Goal: Transaction & Acquisition: Obtain resource

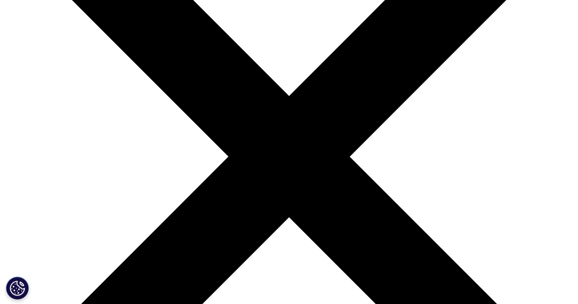
scroll to position [320, 0]
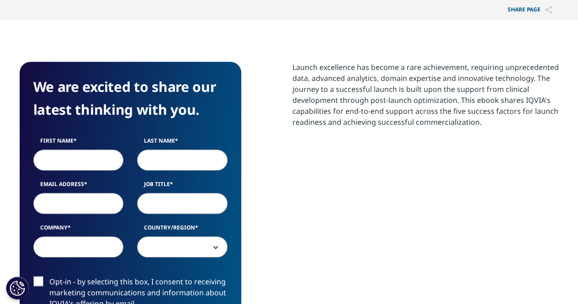
scroll to position [353, 539]
click at [82, 154] on input "First Name" at bounding box center [78, 159] width 90 height 21
type input "[PERSON_NAME]"
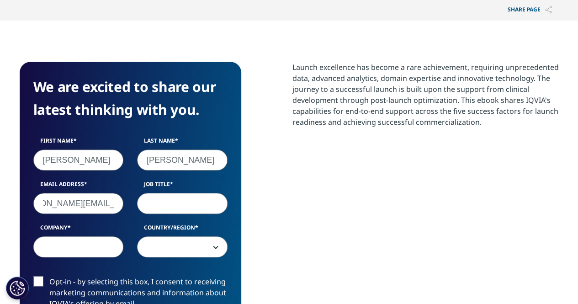
type input "[PERSON_NAME][EMAIL_ADDRESS][DOMAIN_NAME]"
type input "Account Manager"
type input "IQVIA"
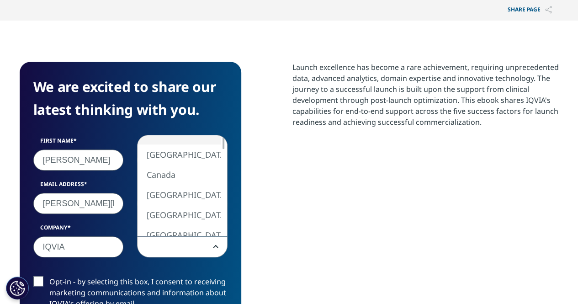
click at [169, 246] on span at bounding box center [182, 247] width 90 height 21
click at [222, 148] on div at bounding box center [223, 144] width 7 height 14
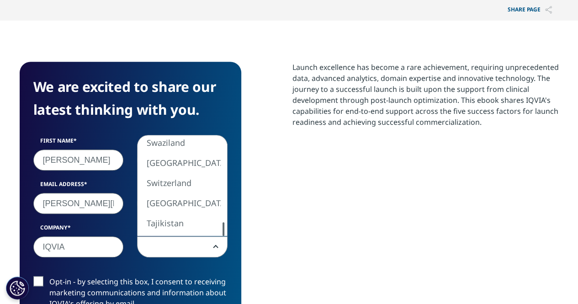
click at [224, 249] on div "We are excited to share our latest thinking with you. First Name [PERSON_NAME] …" at bounding box center [131, 239] width 222 height 354
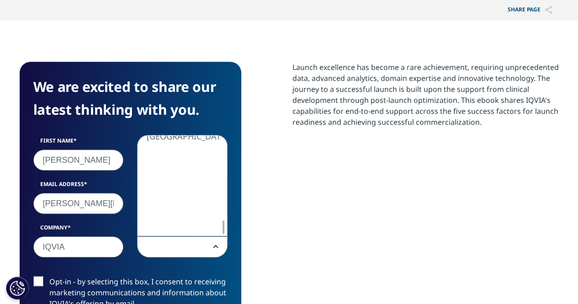
select select "[GEOGRAPHIC_DATA]"
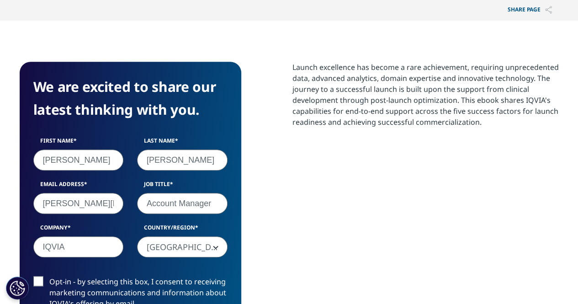
click at [278, 228] on div "We are excited to share our latest thinking with you. First Name [PERSON_NAME] …" at bounding box center [289, 239] width 539 height 354
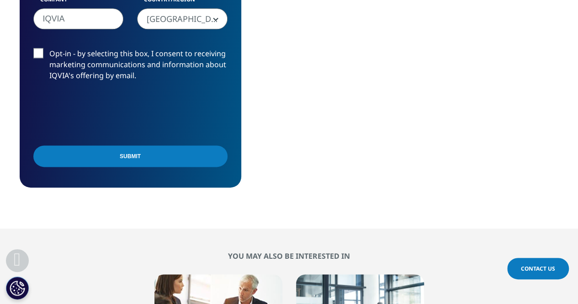
scroll to position [639, 0]
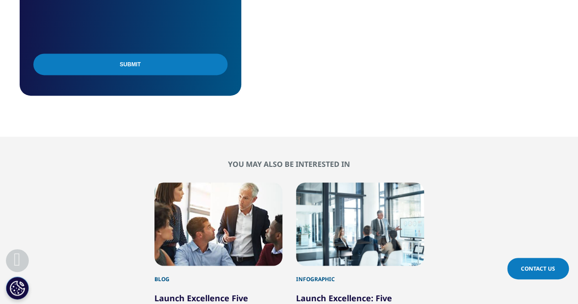
click at [100, 68] on input "Submit" at bounding box center [130, 63] width 194 height 21
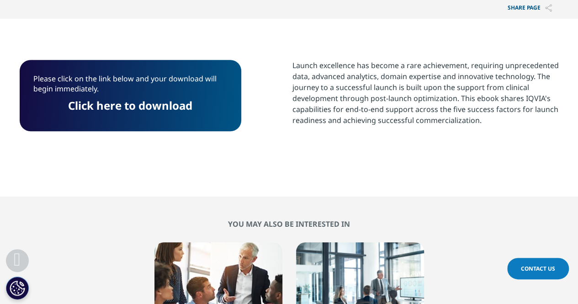
scroll to position [258, 0]
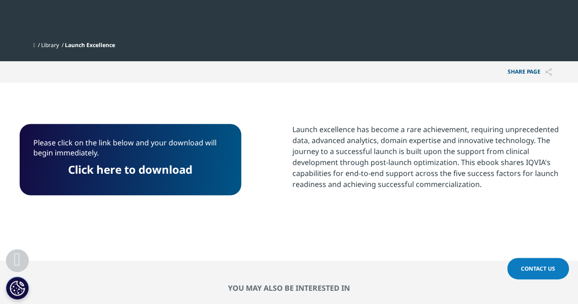
click at [95, 174] on link "Click here to download" at bounding box center [130, 169] width 124 height 15
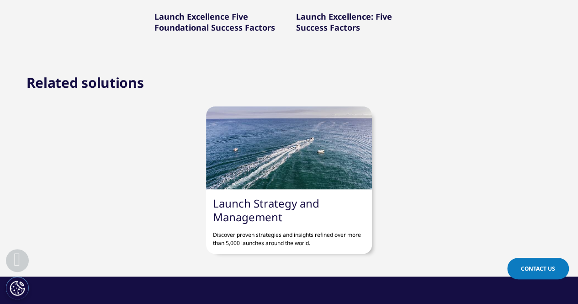
scroll to position [623, 0]
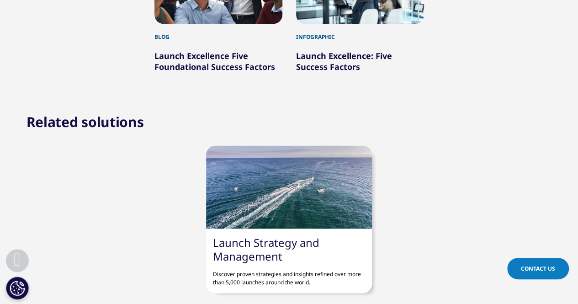
click at [314, 56] on link "Launch Excellence: Five Success Factors" at bounding box center [344, 61] width 96 height 22
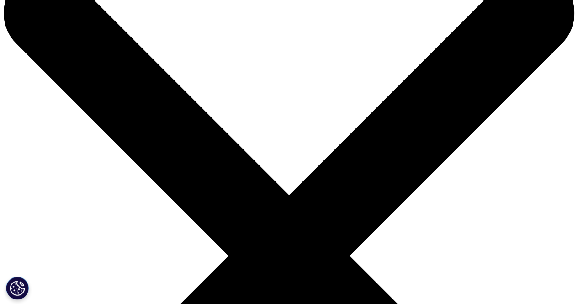
scroll to position [183, 0]
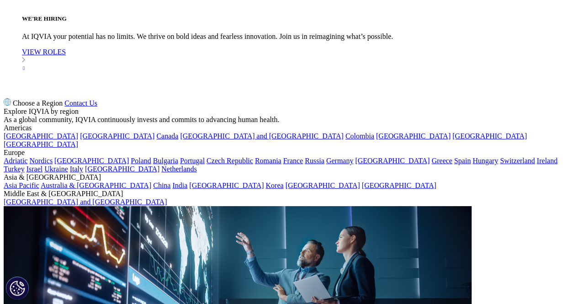
scroll to position [3152, 0]
